Goal: Information Seeking & Learning: Learn about a topic

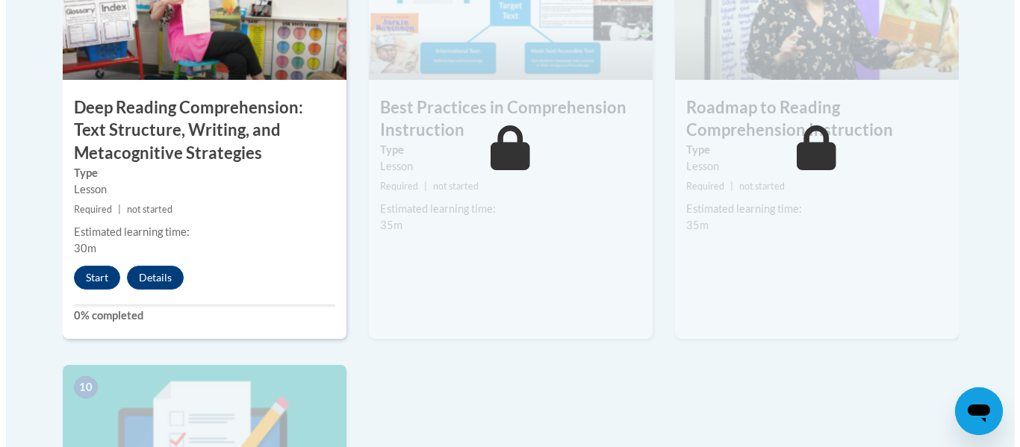
scroll to position [1470, 0]
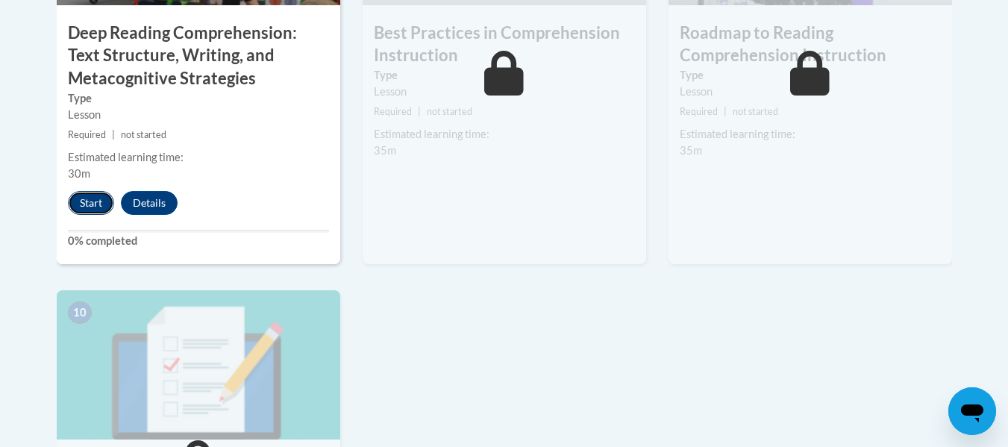
click at [102, 202] on button "Start" at bounding box center [91, 203] width 46 height 24
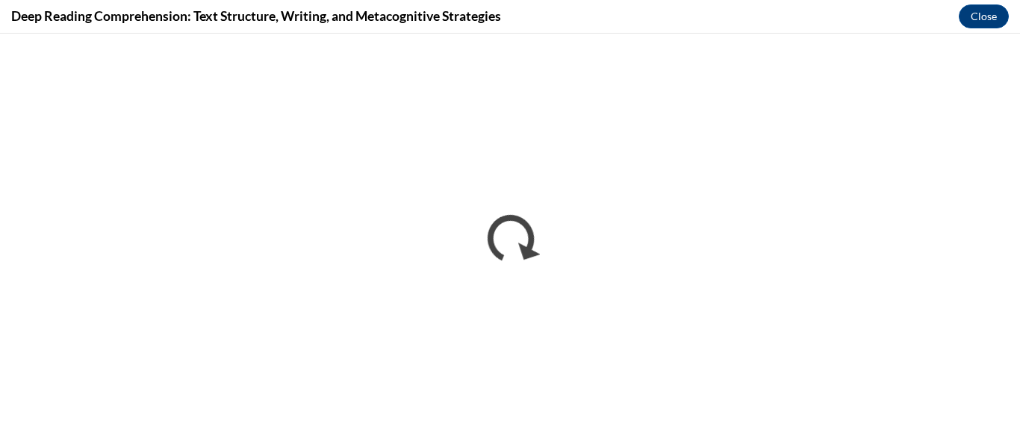
scroll to position [0, 0]
